Goal: Check status

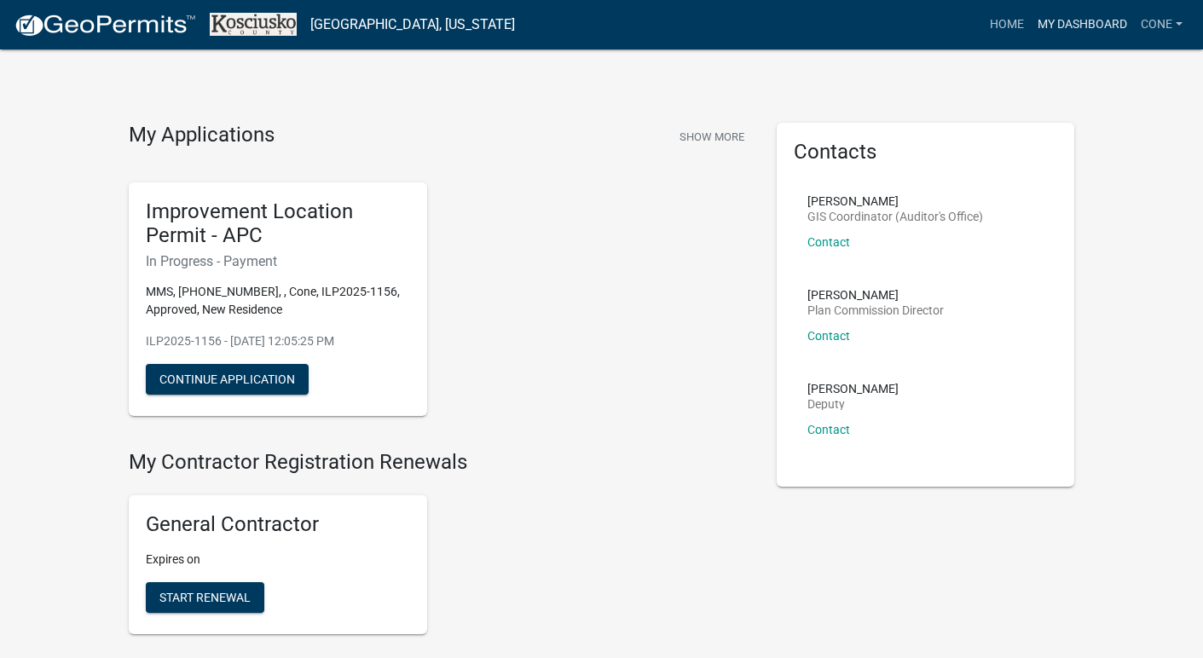
click at [1107, 24] on link "My Dashboard" at bounding box center [1082, 25] width 103 height 32
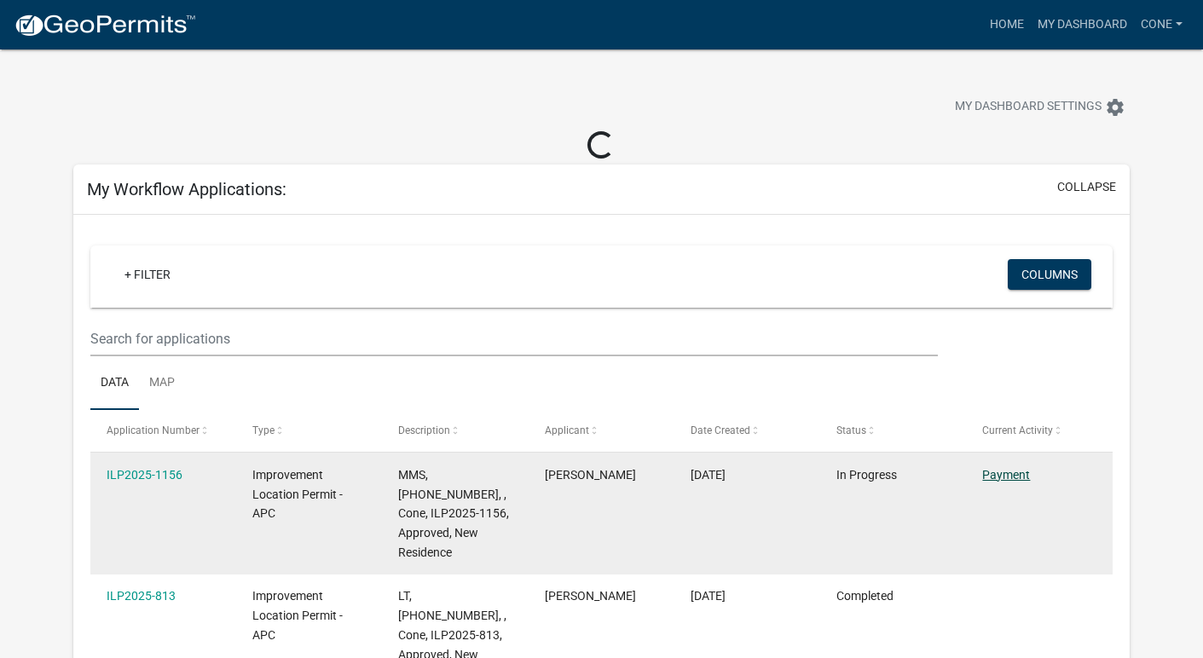
click at [1009, 479] on link "Payment" at bounding box center [1006, 475] width 48 height 14
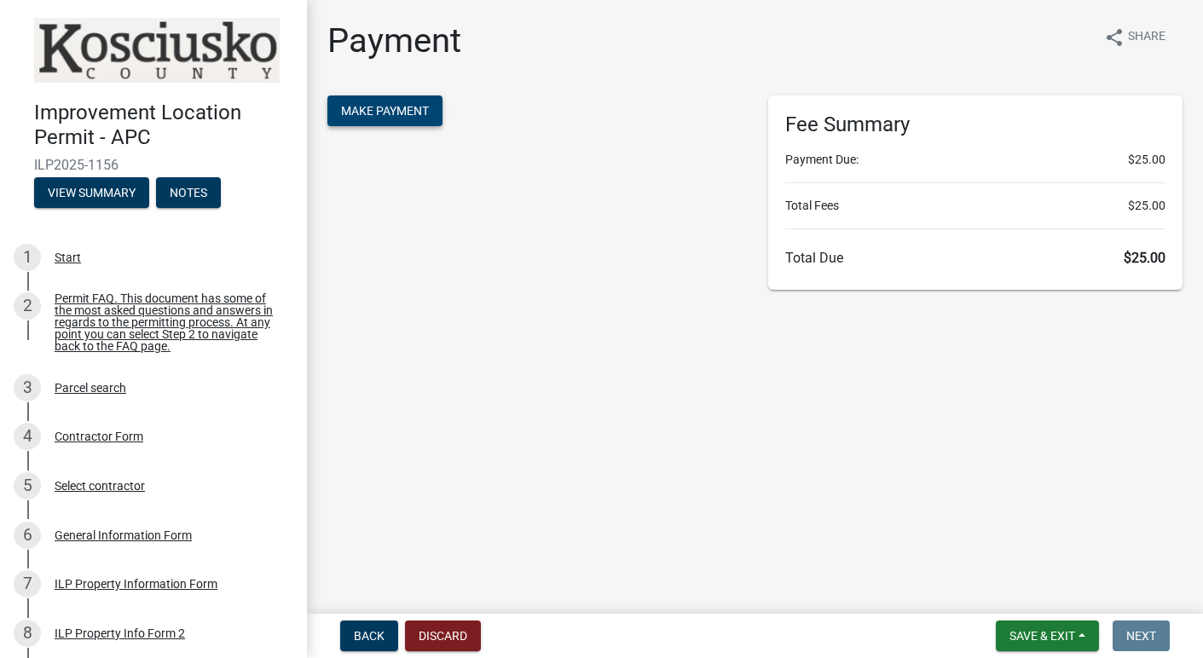
click at [402, 112] on span "Make Payment" at bounding box center [385, 111] width 88 height 14
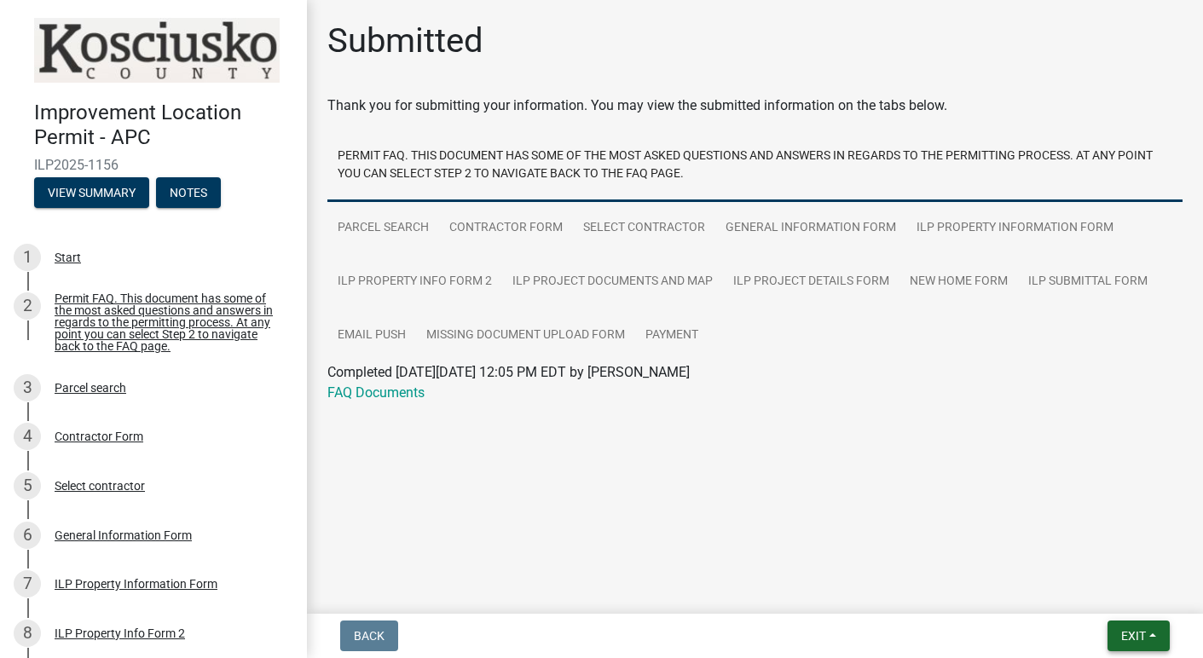
click at [1128, 628] on button "Exit" at bounding box center [1139, 636] width 62 height 31
click at [1093, 593] on button "Save & Exit" at bounding box center [1102, 591] width 136 height 41
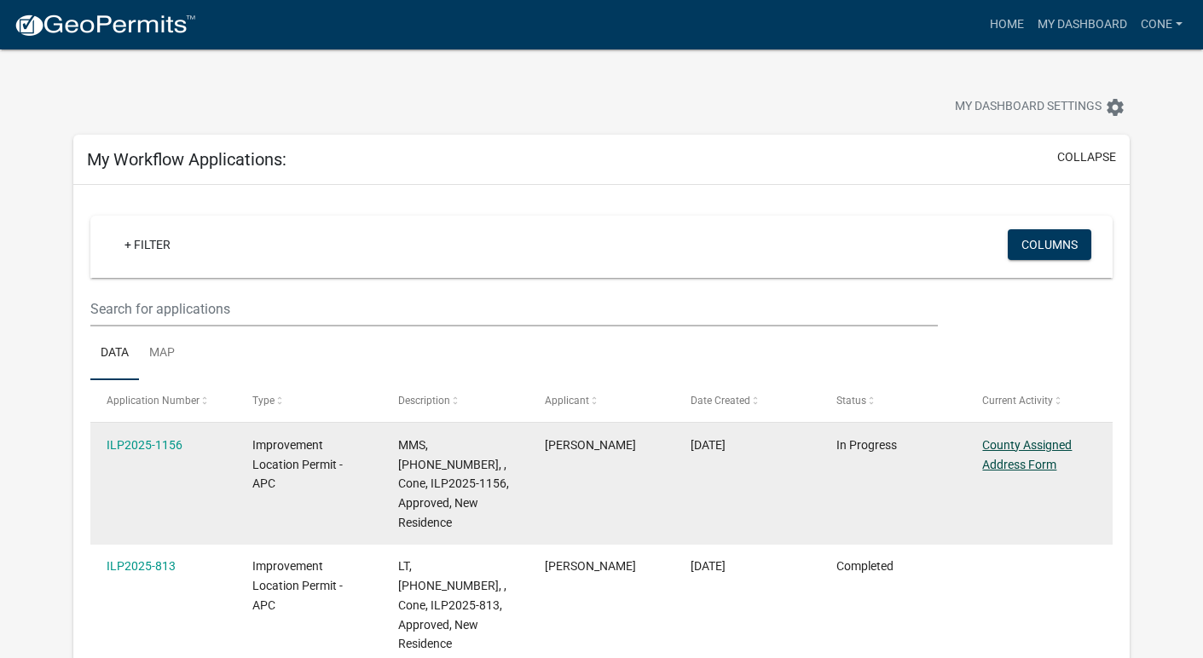
click at [1056, 443] on link "County Assigned Address Form" at bounding box center [1027, 454] width 90 height 33
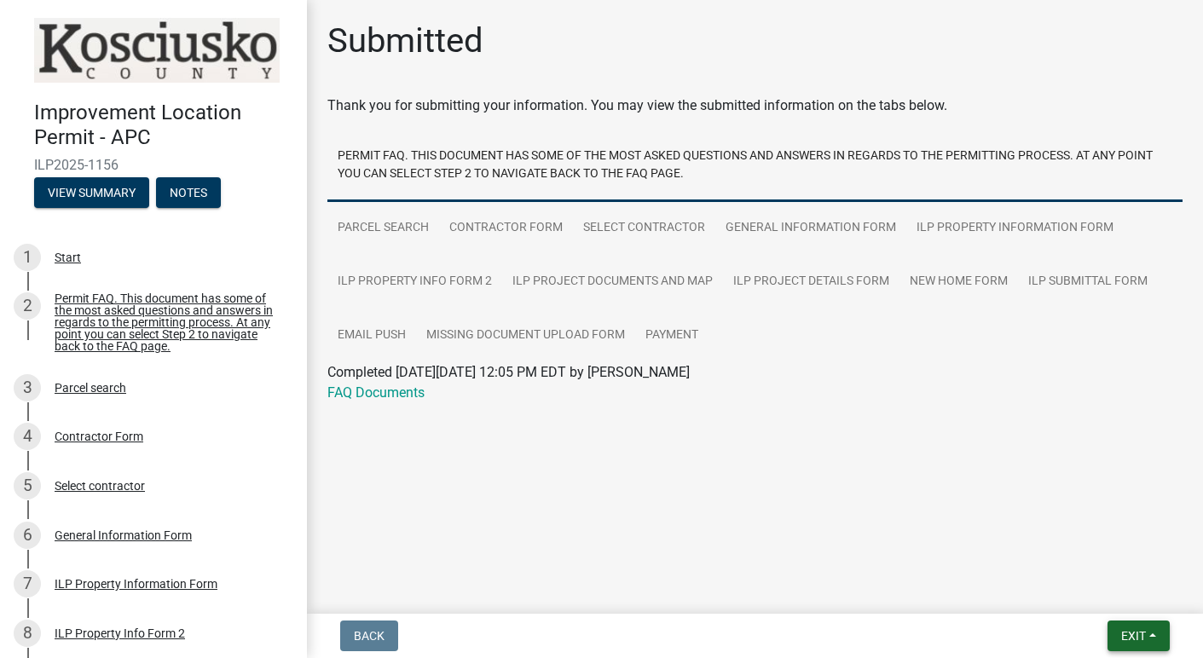
click at [1131, 631] on span "Exit" at bounding box center [1133, 636] width 25 height 14
click at [1063, 588] on button "Save & Exit" at bounding box center [1102, 591] width 136 height 41
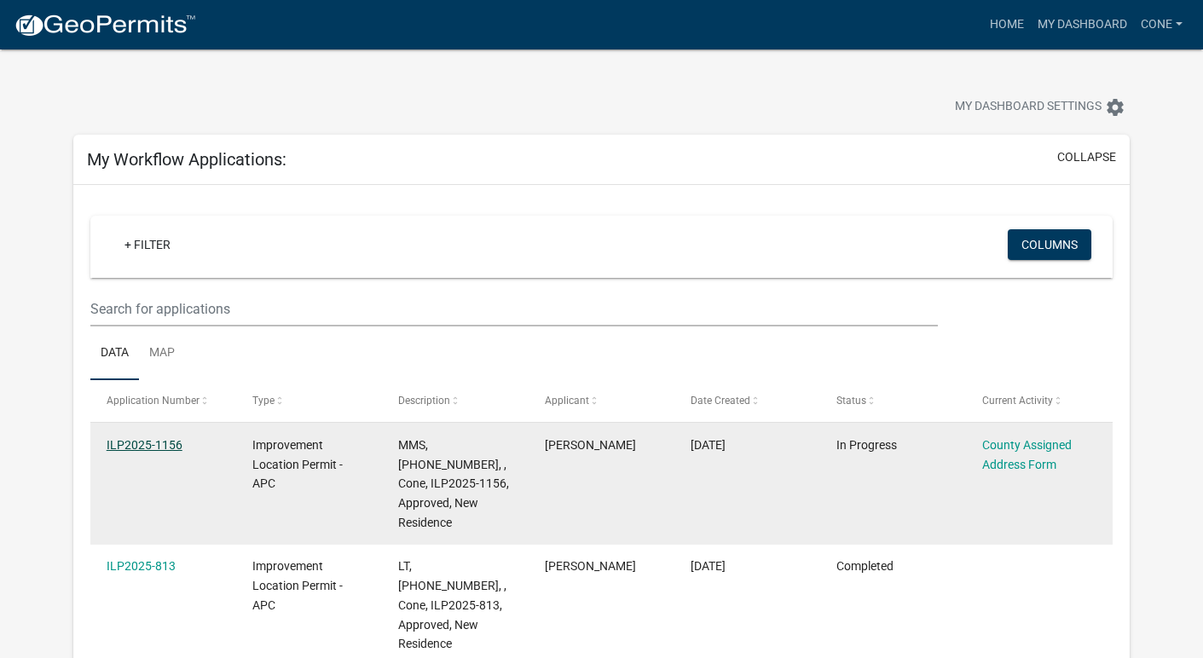
click at [141, 445] on link "ILP2025-1156" at bounding box center [145, 445] width 76 height 14
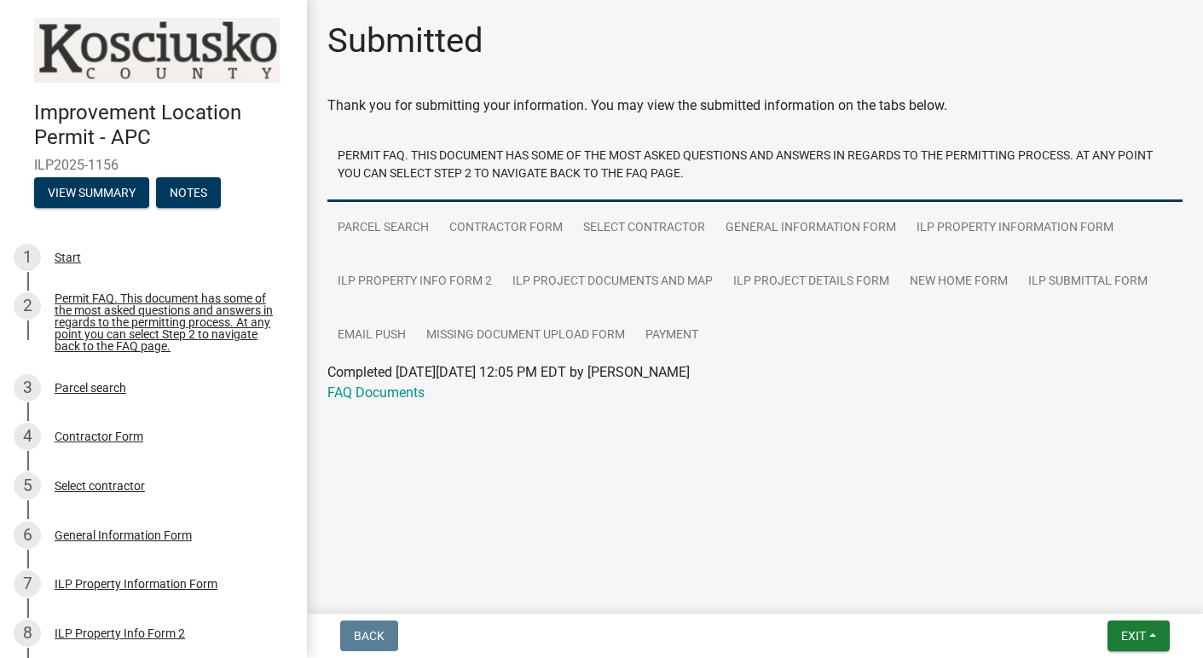
click at [665, 33] on div "Submitted" at bounding box center [754, 47] width 855 height 55
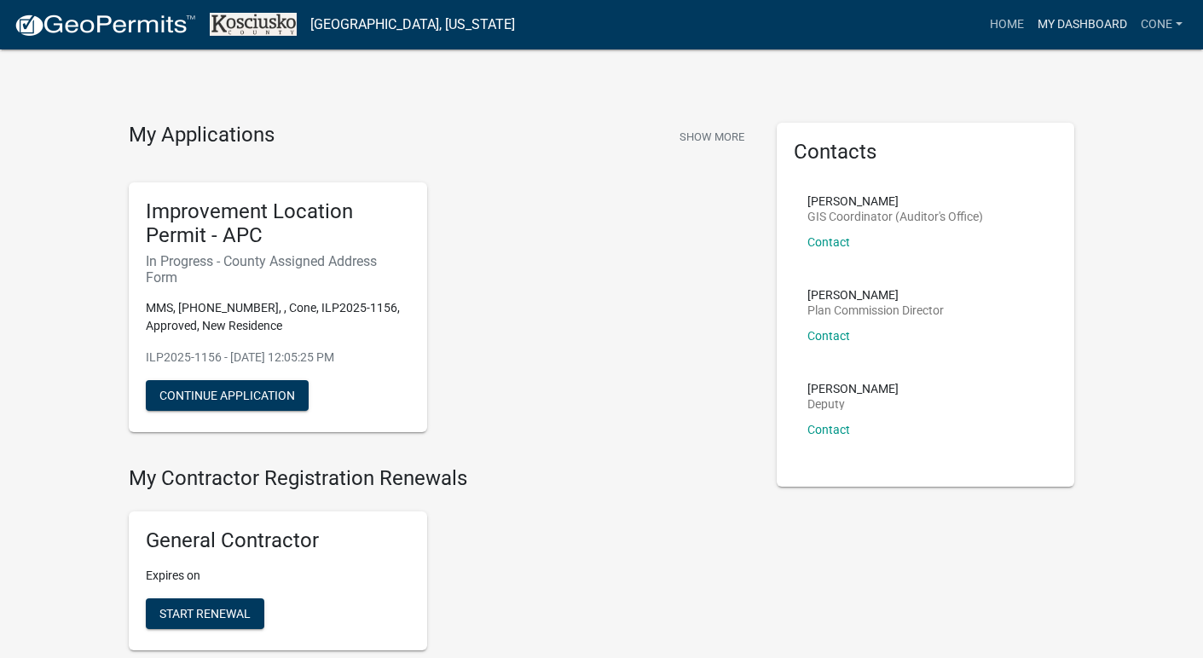
click at [1082, 33] on link "My Dashboard" at bounding box center [1082, 25] width 103 height 32
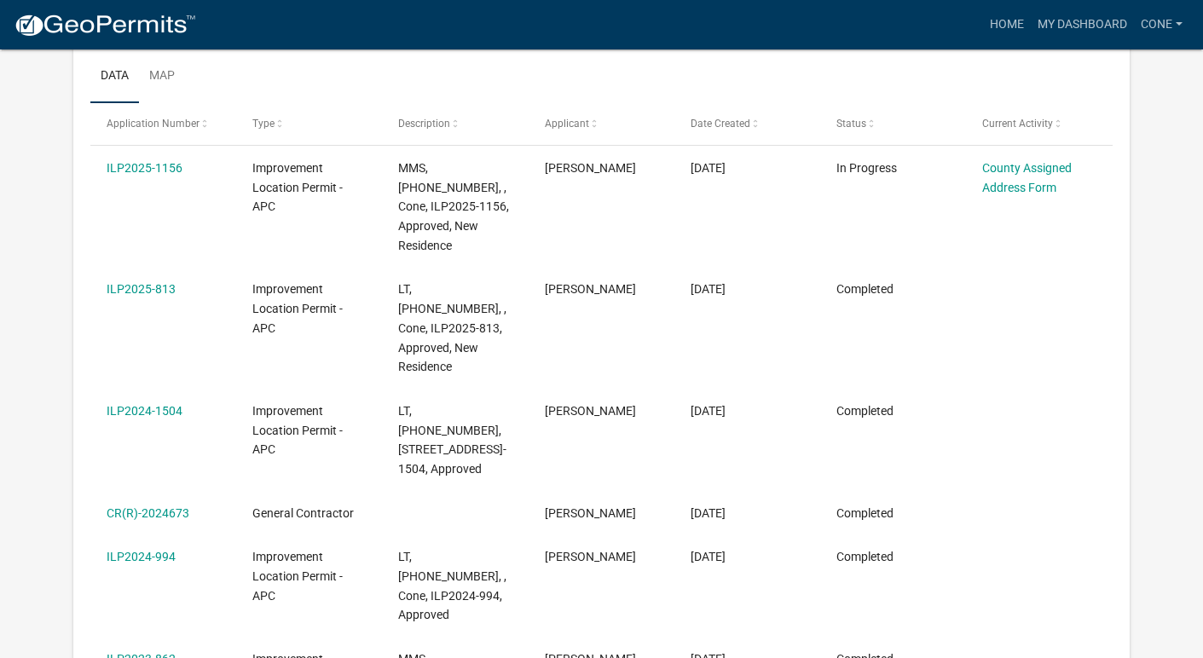
scroll to position [299, 0]
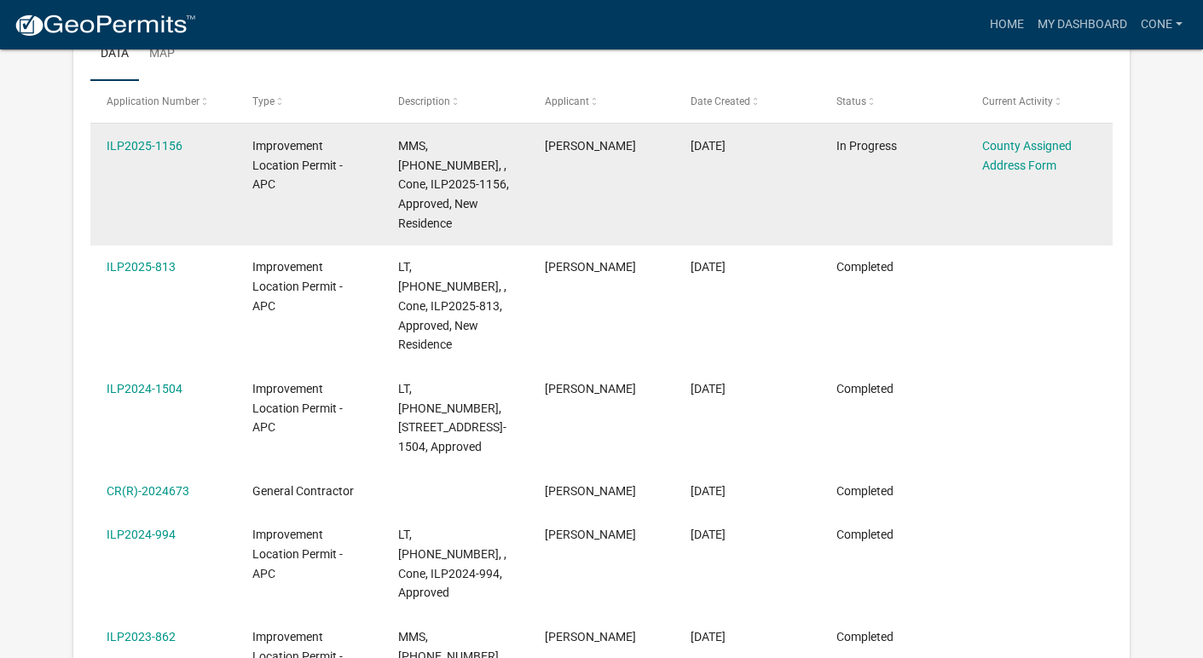
click at [1039, 155] on div "County Assigned Address Form" at bounding box center [1038, 155] width 113 height 39
click at [1047, 147] on link "County Assigned Address Form" at bounding box center [1027, 155] width 90 height 33
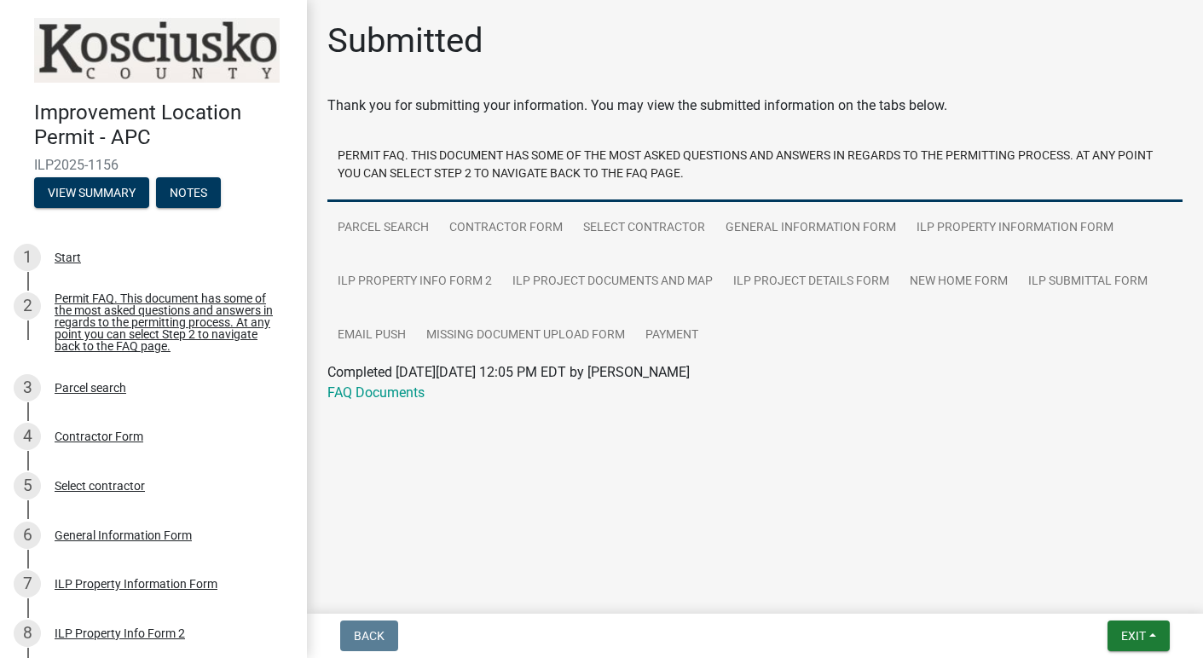
click at [681, 63] on div "Submitted" at bounding box center [754, 47] width 855 height 55
